Goal: Subscribe to service/newsletter

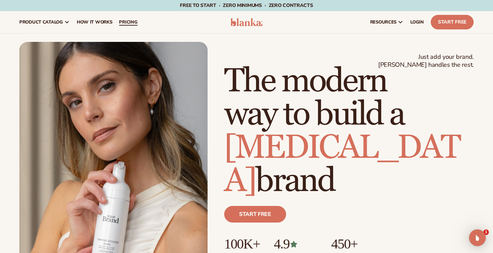
click at [131, 19] on link "pricing" at bounding box center [128, 22] width 25 height 22
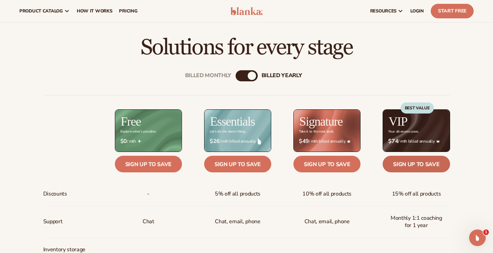
scroll to position [195, 0]
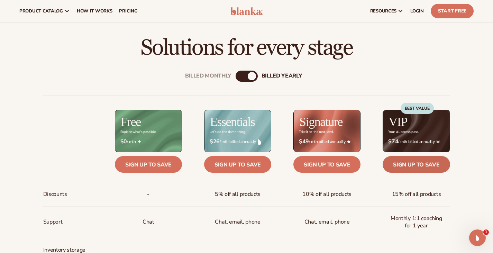
click at [426, 160] on link "Sign up to save" at bounding box center [416, 164] width 67 height 17
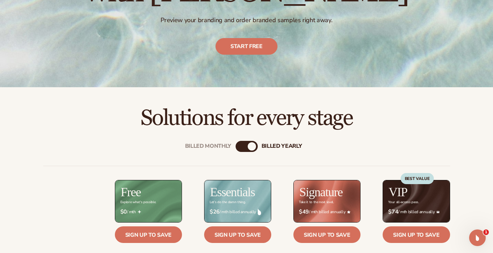
click at [244, 145] on div "Billed Monthly billed Yearly" at bounding box center [247, 146] width 22 height 11
click at [239, 146] on div "Billed Monthly" at bounding box center [240, 146] width 8 height 8
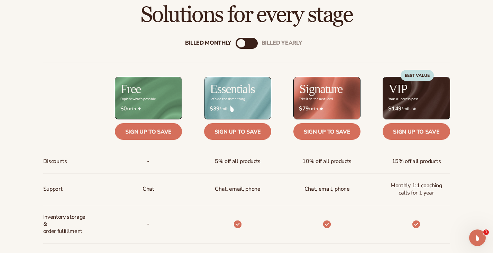
scroll to position [228, 0]
click at [414, 130] on link "Sign up to save" at bounding box center [416, 131] width 67 height 17
